Goal: Use online tool/utility: Utilize a website feature to perform a specific function

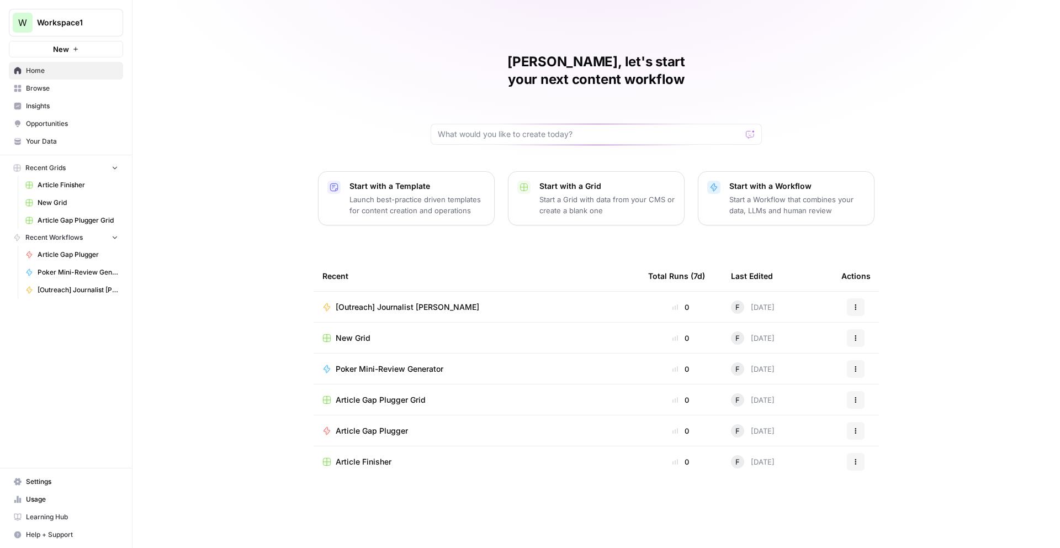
click at [75, 214] on link "Article Gap Plugger Grid" at bounding box center [71, 220] width 103 height 18
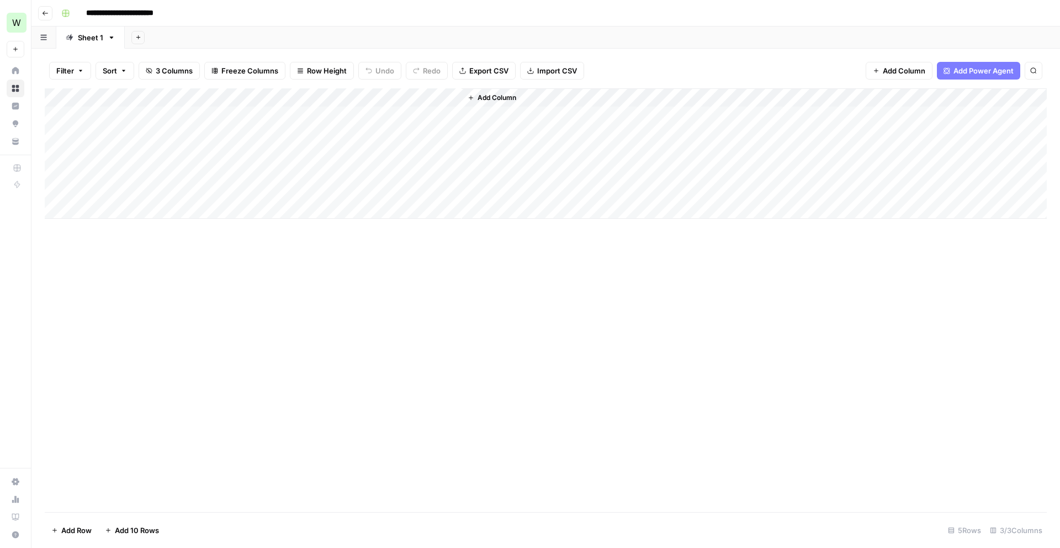
click at [100, 212] on div "Add Column" at bounding box center [546, 153] width 1002 height 130
click at [89, 230] on div "Add Column" at bounding box center [546, 162] width 1002 height 149
click at [91, 247] on div "Add Column" at bounding box center [546, 172] width 1002 height 168
click at [91, 267] on div "Add Column" at bounding box center [546, 181] width 1002 height 187
click at [92, 285] on div "Add Column" at bounding box center [546, 190] width 1002 height 205
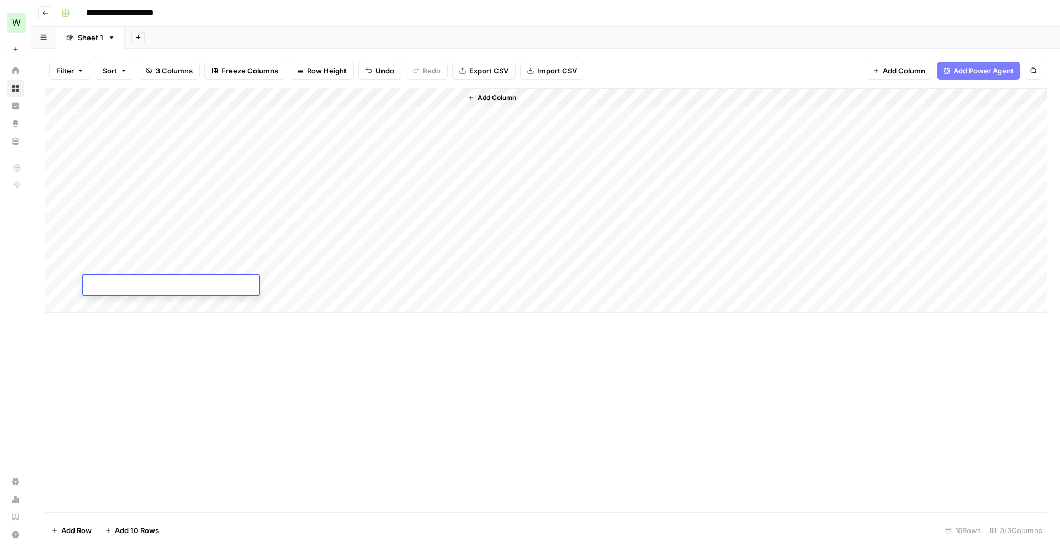
click at [92, 303] on div "Add Column" at bounding box center [546, 200] width 1002 height 224
click at [92, 329] on div "Add Column" at bounding box center [546, 209] width 1002 height 243
click at [92, 340] on div "Add Column" at bounding box center [546, 219] width 1002 height 262
click at [91, 358] on div "Add Column" at bounding box center [546, 228] width 1002 height 280
